Goal: Download file/media

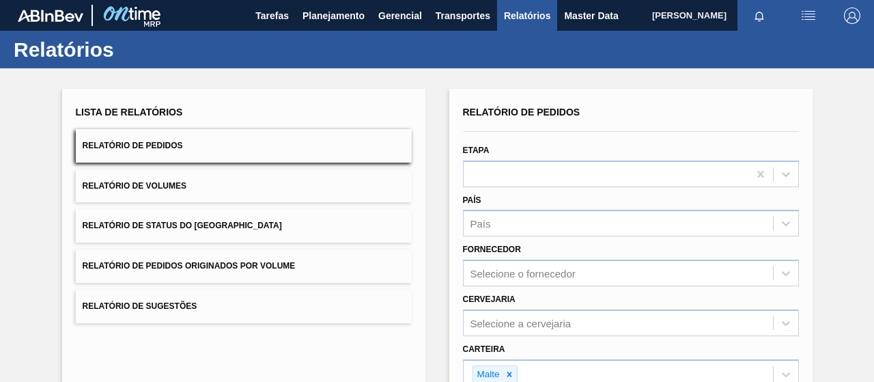
scroll to position [252, 0]
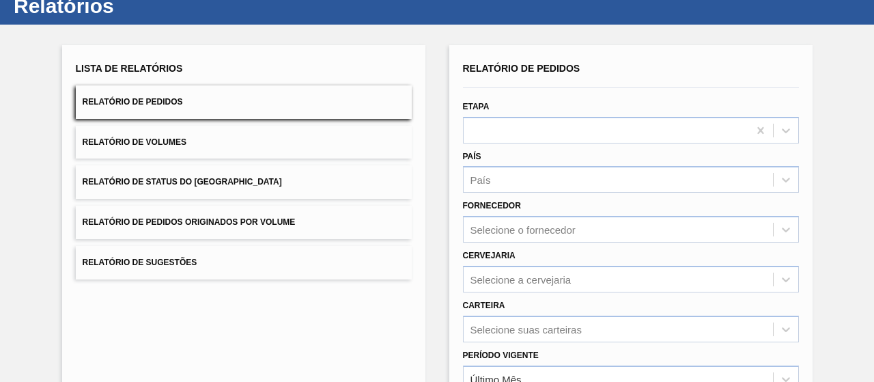
scroll to position [248, 0]
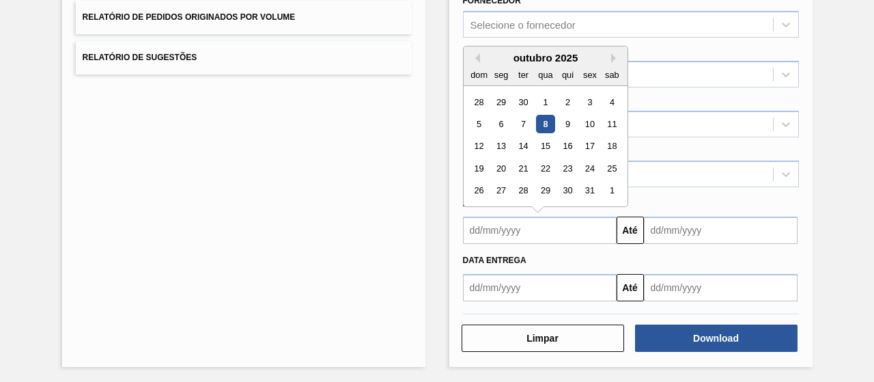
click at [535, 231] on input "text" at bounding box center [540, 229] width 154 height 27
click at [382, 173] on div "Lista de Relatórios Relatório de Pedidos Relatório de Volumes Relatório de Stat…" at bounding box center [243, 103] width 363 height 526
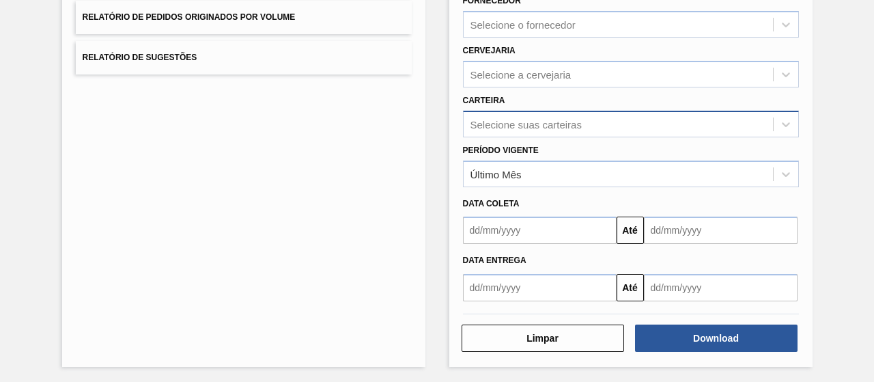
click at [485, 118] on div "Selecione suas carteiras" at bounding box center [525, 124] width 111 height 12
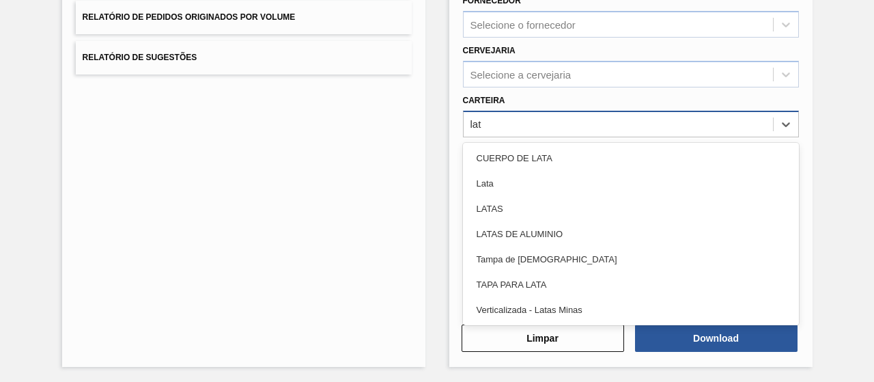
type input "lata"
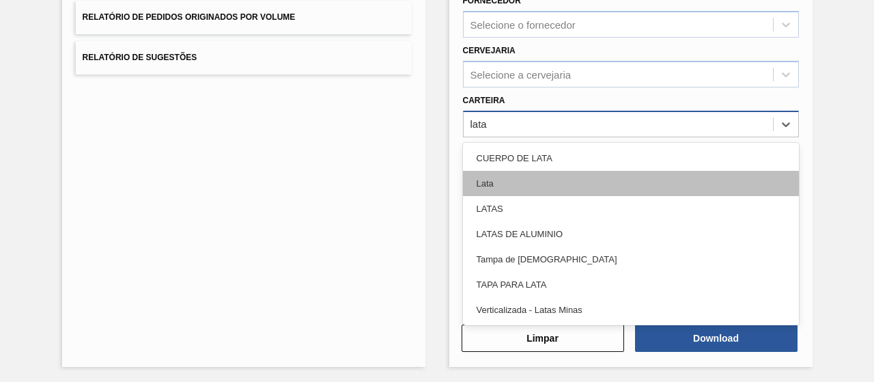
click at [574, 183] on div "Lata" at bounding box center [631, 183] width 336 height 25
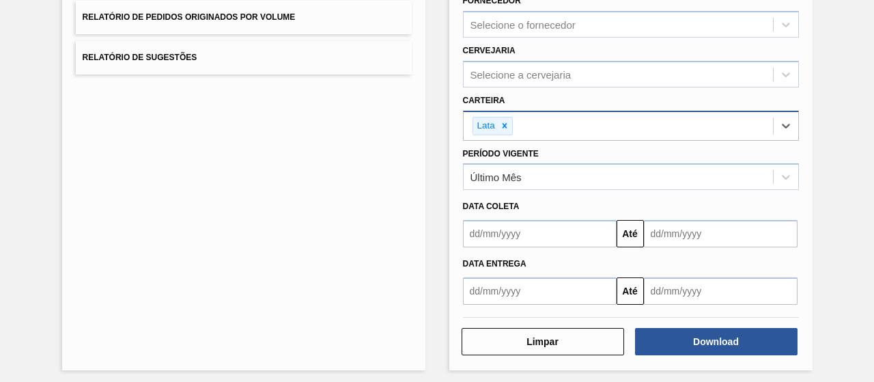
click at [515, 235] on input "text" at bounding box center [540, 233] width 154 height 27
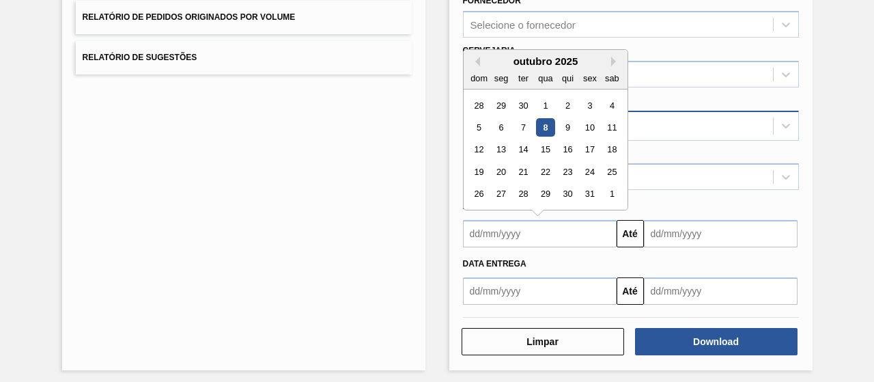
click at [384, 220] on div "Lista de Relatórios Relatório de Pedidos Relatório de Volumes Relatório de Stat…" at bounding box center [243, 105] width 363 height 530
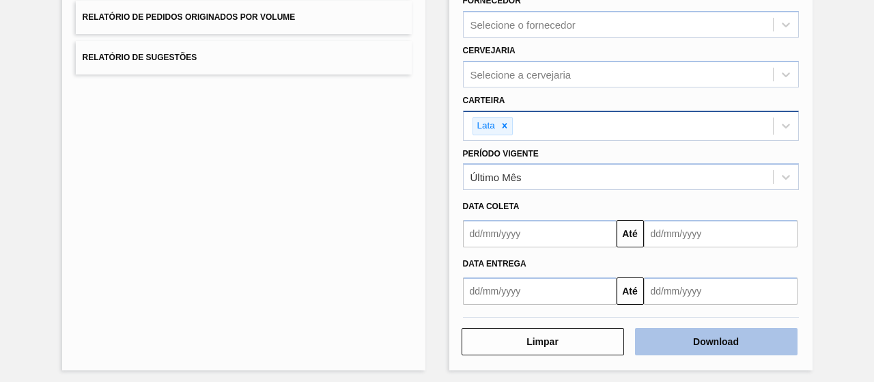
click at [722, 346] on button "Download" at bounding box center [716, 341] width 162 height 27
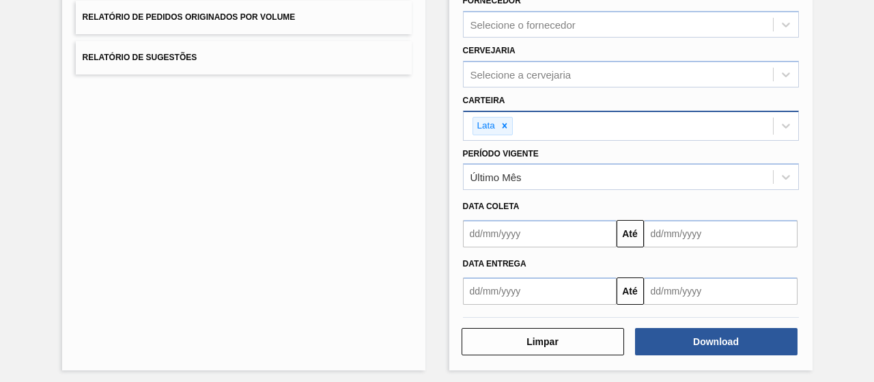
drag, startPoint x: 401, startPoint y: 259, endPoint x: 402, endPoint y: 241, distance: 17.8
click at [403, 257] on div "Lista de Relatórios Relatório de Pedidos Relatório de Volumes Relatório de Stat…" at bounding box center [243, 105] width 363 height 530
click at [501, 117] on div at bounding box center [504, 125] width 15 height 17
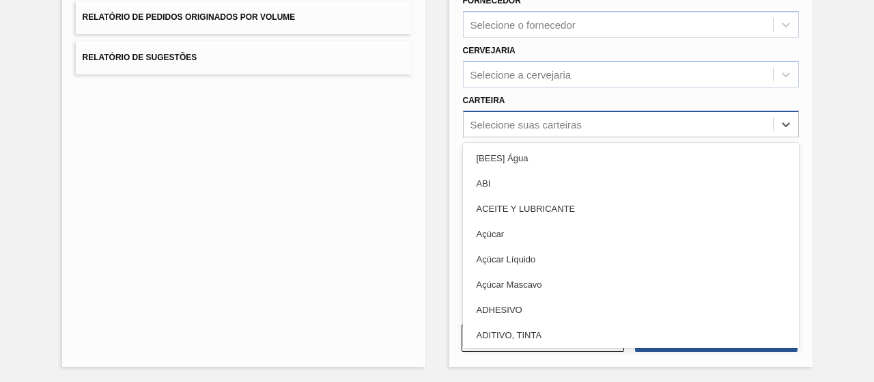
click at [504, 125] on div "Selecione suas carteiras" at bounding box center [525, 124] width 111 height 12
click at [499, 122] on div "Selecione suas carteiras" at bounding box center [525, 124] width 111 height 12
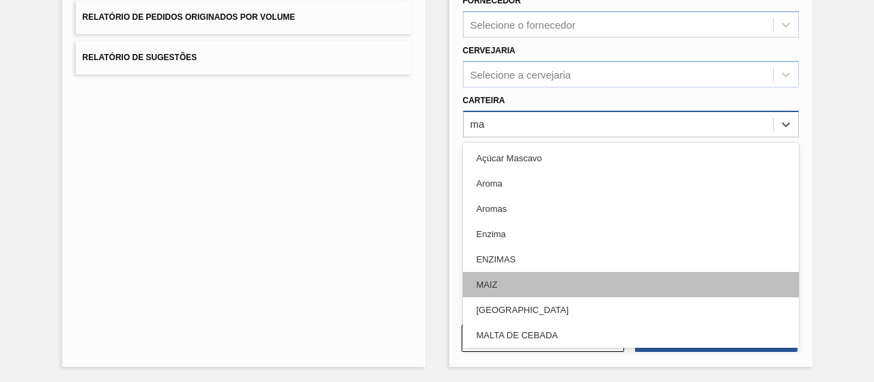
type input "m"
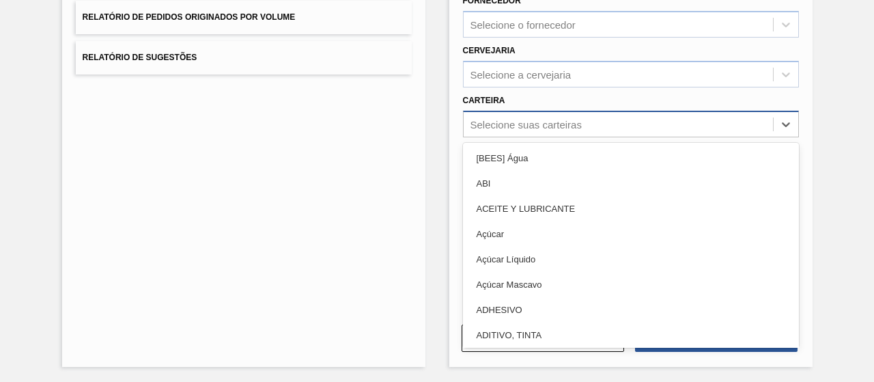
click at [371, 218] on div "Lista de Relatórios Relatório de Pedidos Relatório de Volumes Relatório de Stat…" at bounding box center [243, 103] width 363 height 526
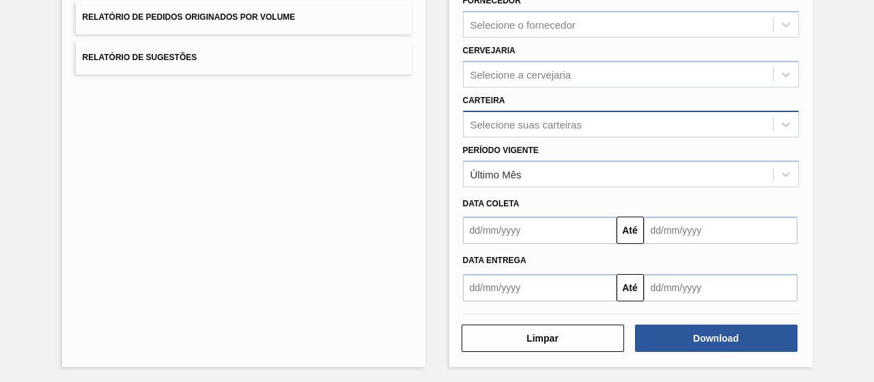
click at [515, 121] on div "Selecione suas carteiras" at bounding box center [525, 124] width 111 height 12
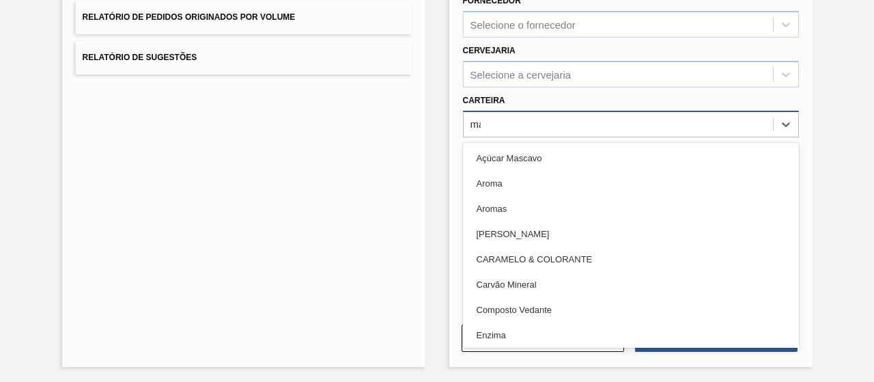
type input "mal"
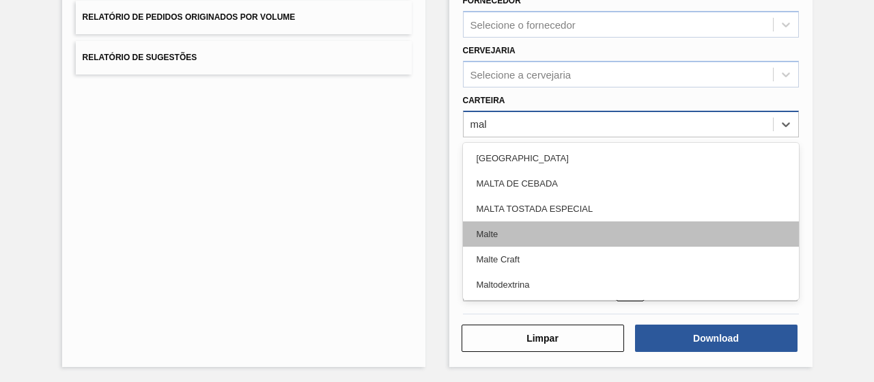
click at [515, 230] on div "Malte" at bounding box center [631, 233] width 336 height 25
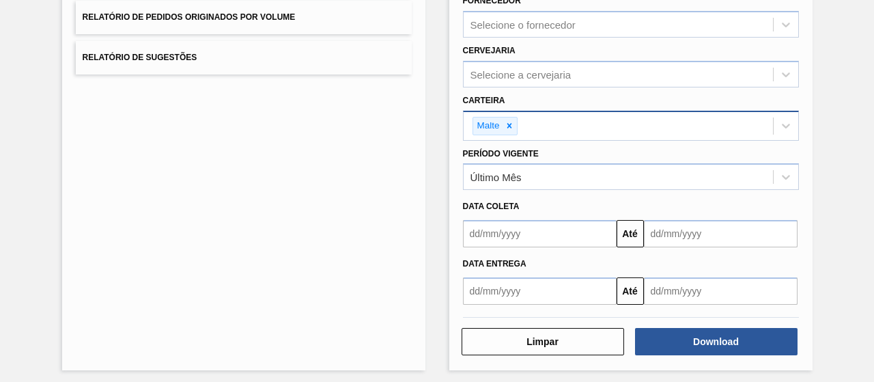
click at [536, 157] on div "Período Vigente Último Mês" at bounding box center [631, 167] width 336 height 46
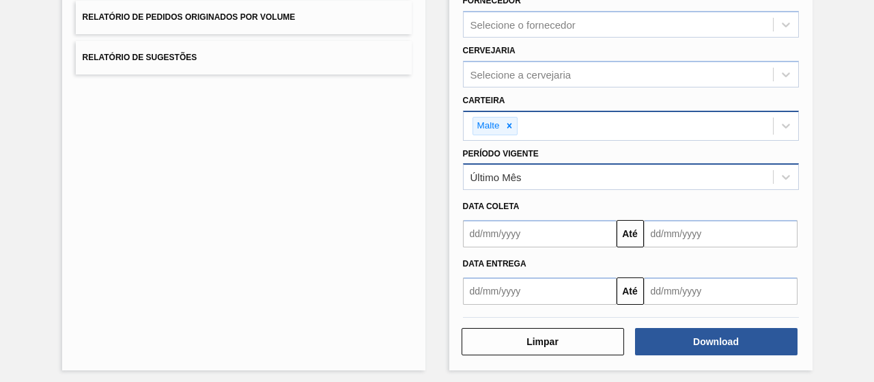
click at [531, 175] on div "Último Mês" at bounding box center [617, 177] width 309 height 20
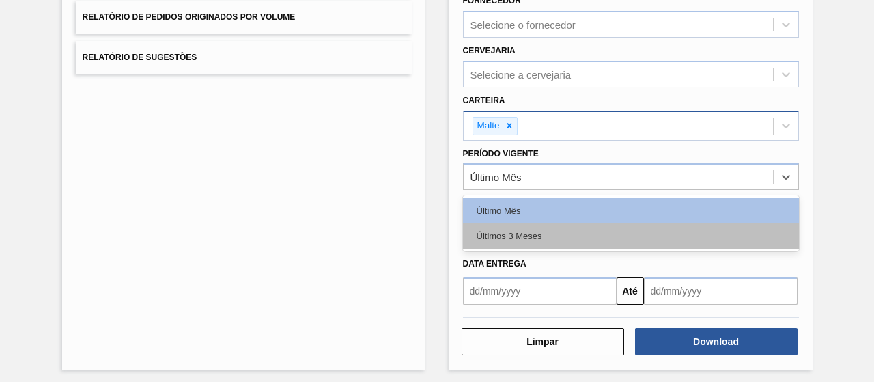
drag, startPoint x: 526, startPoint y: 233, endPoint x: 618, endPoint y: 287, distance: 106.5
click at [526, 233] on div "Últimos 3 Meses" at bounding box center [631, 235] width 336 height 25
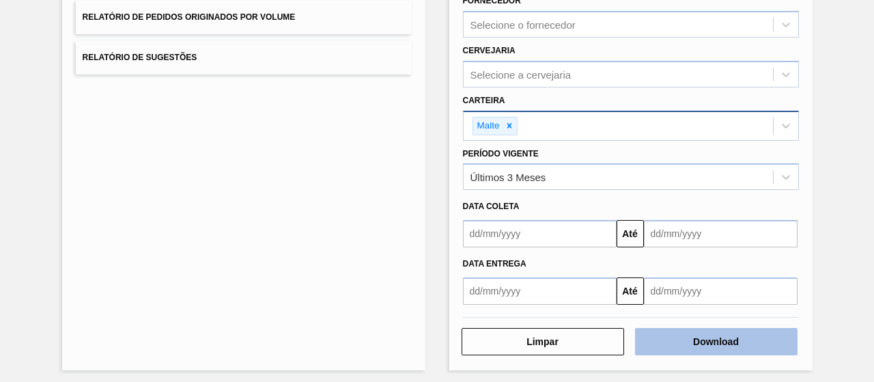
click at [673, 352] on button "Download" at bounding box center [716, 341] width 162 height 27
